Goal: Check status: Check status

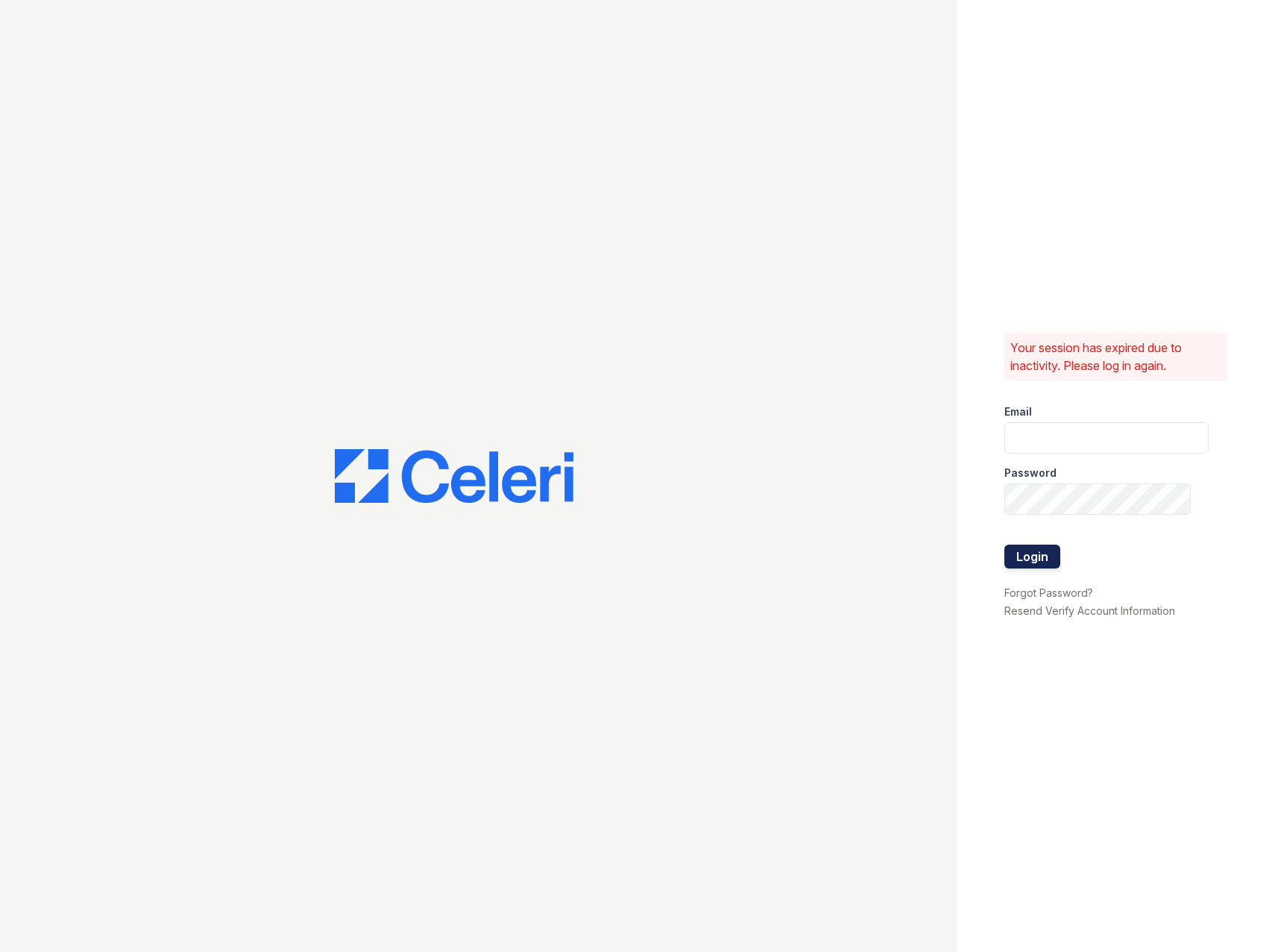
type input "[EMAIL_ADDRESS][DOMAIN_NAME]"
click at [1008, 556] on button "Login" at bounding box center [1033, 556] width 56 height 24
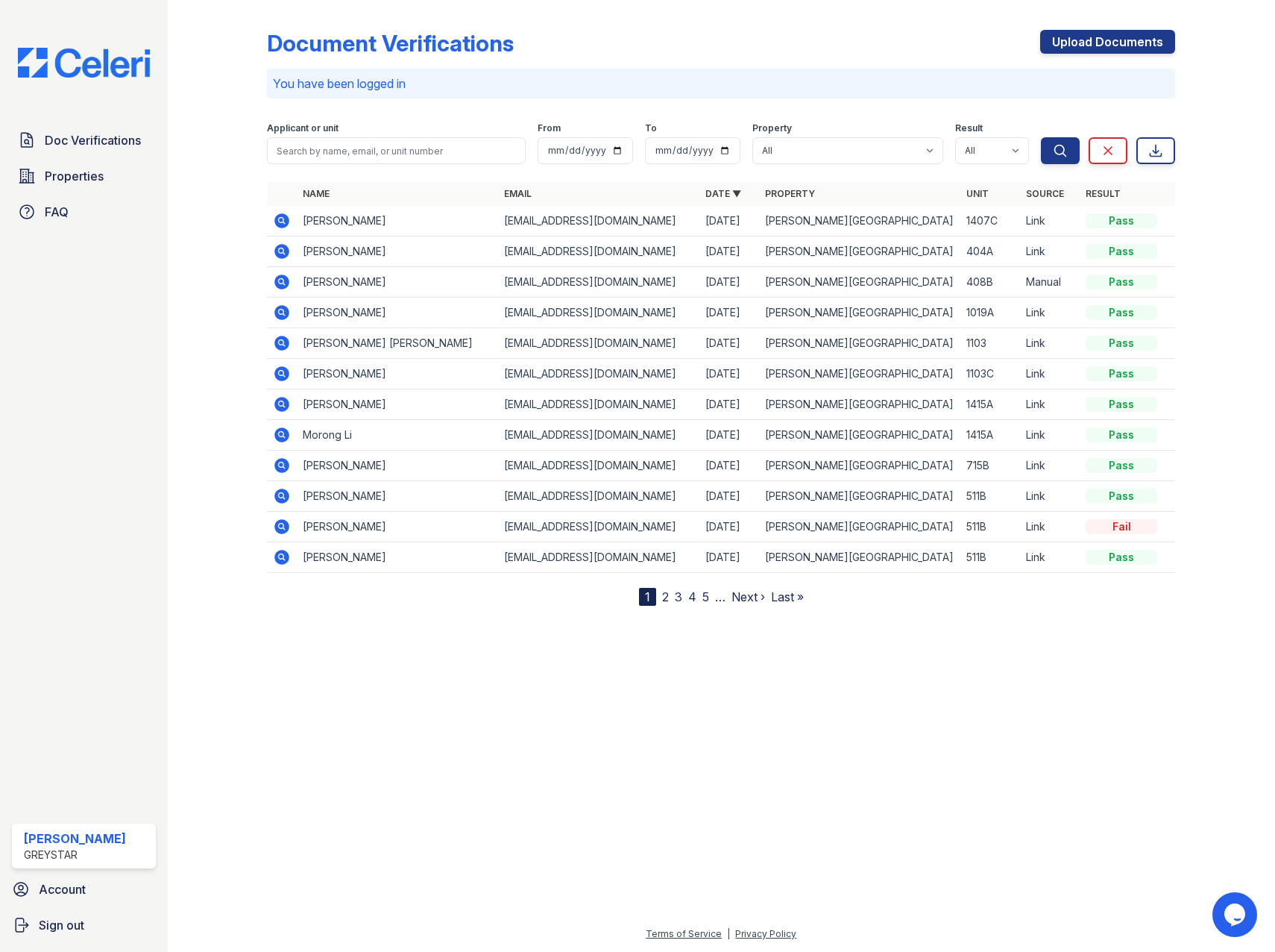
click at [279, 219] on icon at bounding box center [282, 220] width 15 height 15
